Goal: Navigation & Orientation: Find specific page/section

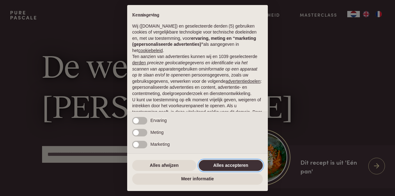
click at [225, 168] on button "Alles accepteren" at bounding box center [231, 165] width 64 height 11
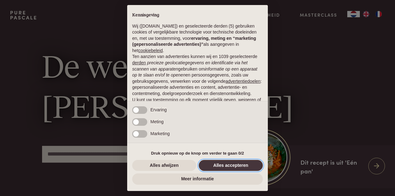
scroll to position [56, 0]
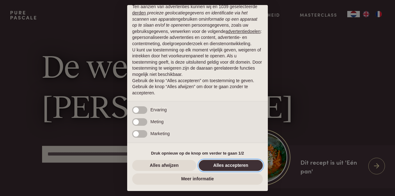
click at [232, 167] on button "Alles accepteren" at bounding box center [231, 165] width 64 height 11
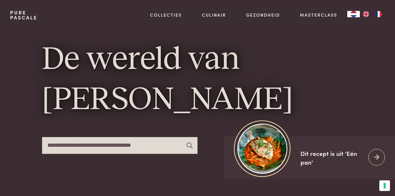
scroll to position [10, 0]
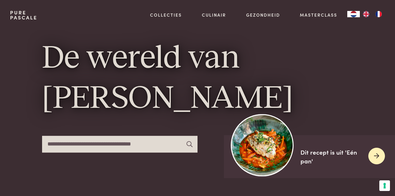
click at [306, 159] on div "Dit recept is uit 'Eén pan'" at bounding box center [331, 157] width 63 height 18
click at [315, 152] on div "Dit recept is uit 'Eén pan'" at bounding box center [331, 157] width 63 height 18
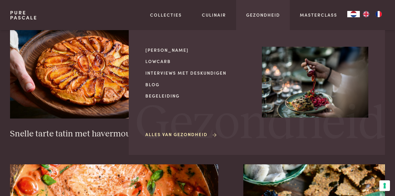
scroll to position [926, 0]
